Goal: Task Accomplishment & Management: Manage account settings

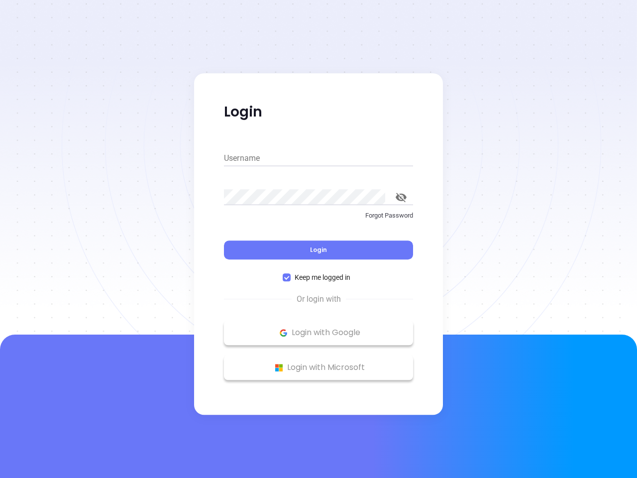
click at [319, 239] on div "Login" at bounding box center [318, 244] width 189 height 31
click at [319, 158] on input "Username" at bounding box center [318, 158] width 189 height 16
click at [401, 197] on icon "toggle password visibility" at bounding box center [401, 197] width 11 height 9
click at [319, 250] on span "Login" at bounding box center [318, 250] width 17 height 8
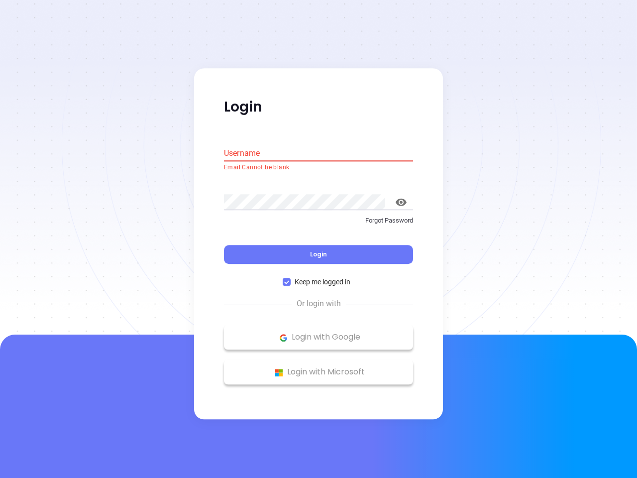
click at [319, 277] on span "Keep me logged in" at bounding box center [323, 282] width 64 height 11
click at [291, 278] on input "Keep me logged in" at bounding box center [287, 282] width 8 height 8
checkbox input "false"
click at [319, 333] on p "Login with Google" at bounding box center [318, 337] width 179 height 15
click at [319, 368] on p "Login with Microsoft" at bounding box center [318, 372] width 179 height 15
